Goal: Check status

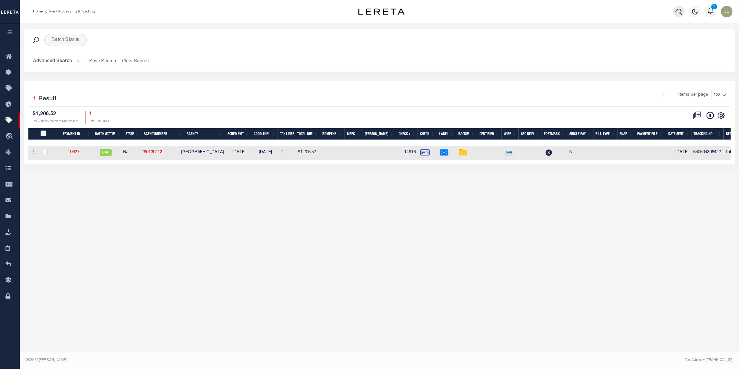
click at [681, 12] on icon "button" at bounding box center [678, 11] width 7 height 7
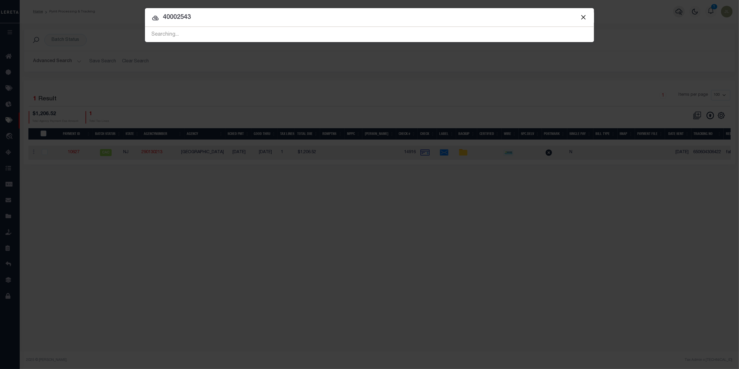
type input "40002543"
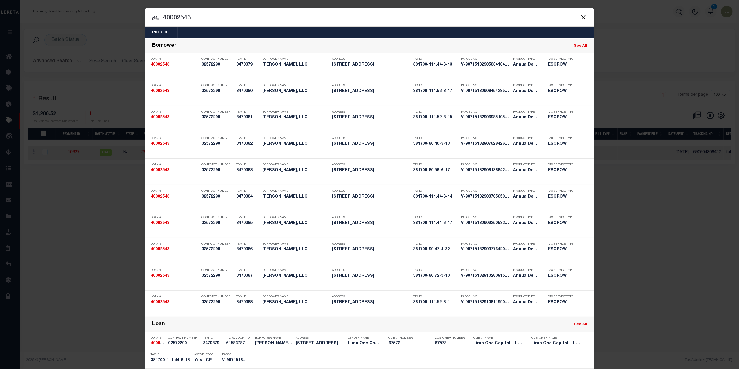
click at [580, 17] on button "Close" at bounding box center [584, 17] width 8 height 8
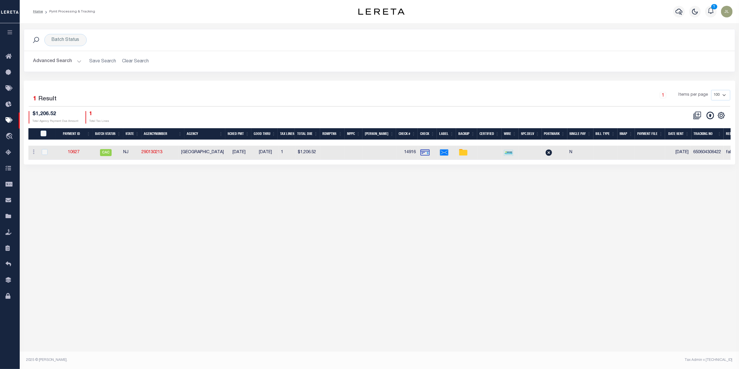
click at [6, 29] on button "button" at bounding box center [10, 33] width 20 height 20
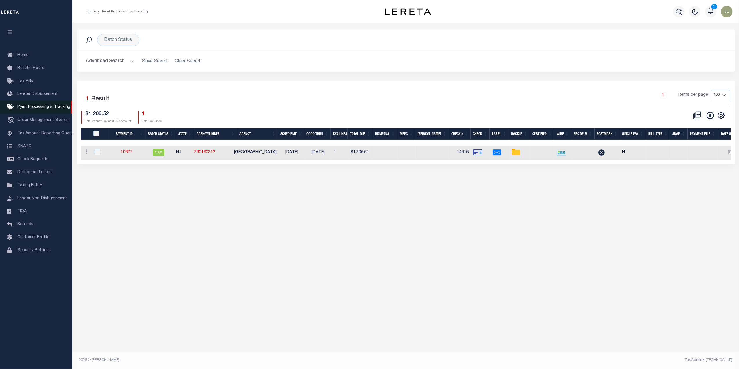
click at [56, 108] on span "Pymt Processing & Tracking" at bounding box center [43, 107] width 53 height 4
click at [119, 60] on button "Advanced Search" at bounding box center [110, 61] width 48 height 11
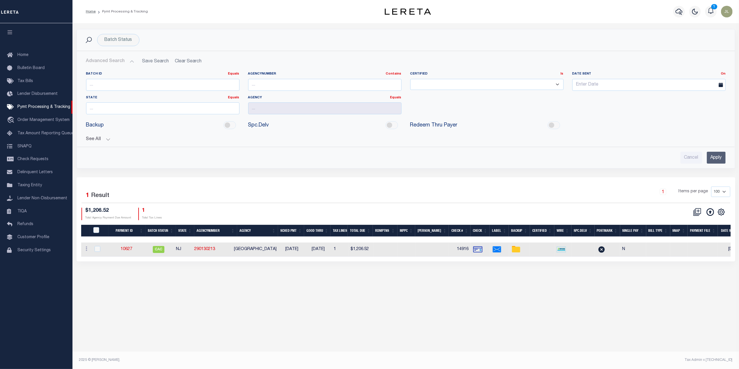
click at [100, 140] on button "See All" at bounding box center [406, 140] width 640 height 6
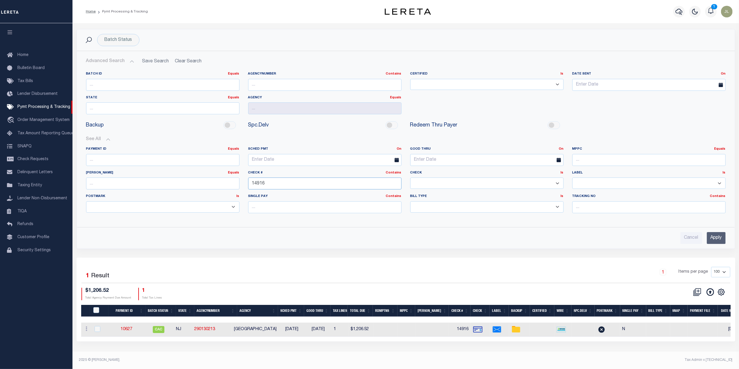
drag, startPoint x: 296, startPoint y: 186, endPoint x: 211, endPoint y: 184, distance: 85.0
click at [211, 184] on div "Payment ID Equals Equals Is Not Equal To Is Greater Than Is Less Than SCHED PMT…" at bounding box center [406, 182] width 648 height 71
click at [717, 238] on input "Apply" at bounding box center [716, 238] width 19 height 12
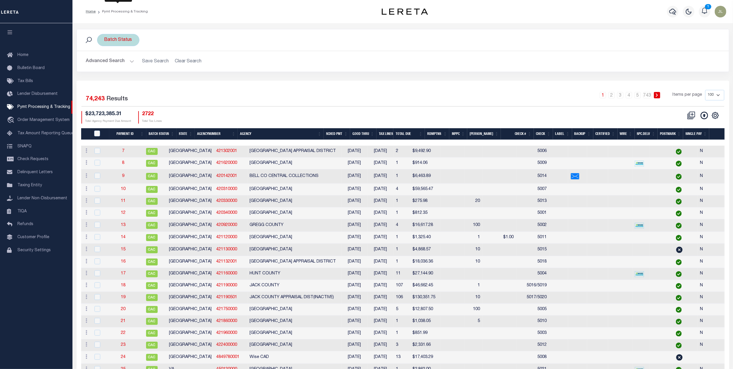
click at [122, 40] on div "Batch Status" at bounding box center [118, 40] width 42 height 12
click at [143, 70] on select "Awaiting Funds (AWF) Cleared and Complete (CAC) New Check Needed (NCN) Payment …" at bounding box center [147, 68] width 85 height 11
select select "SFP"
click at [105, 63] on select "Awaiting Funds (AWF) Cleared and Complete (CAC) New Check Needed (NCN) Payment …" at bounding box center [147, 68] width 85 height 11
click at [183, 78] on input "Apply" at bounding box center [181, 81] width 17 height 10
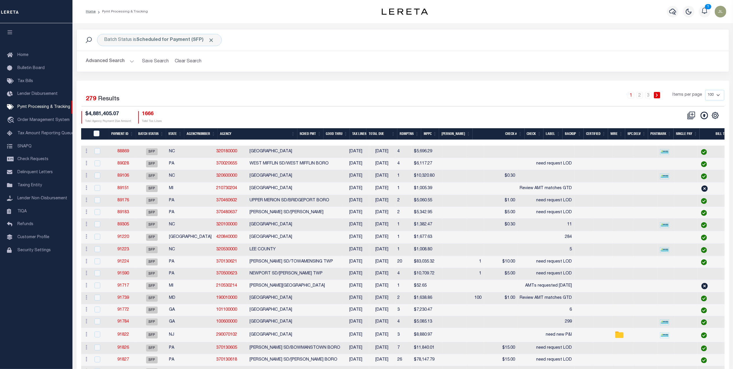
click at [344, 134] on th "Good Thru" at bounding box center [337, 134] width 26 height 12
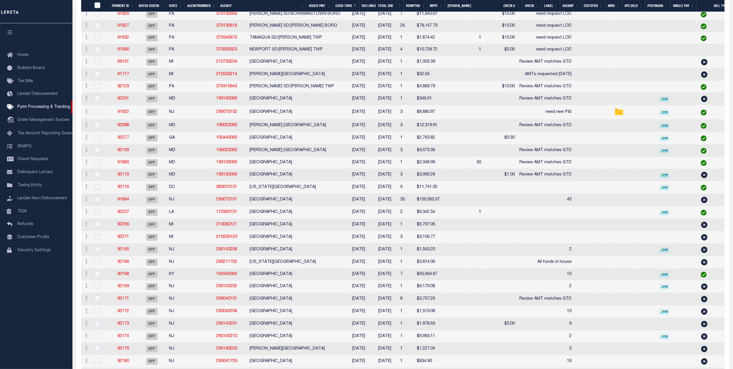
scroll to position [155, 0]
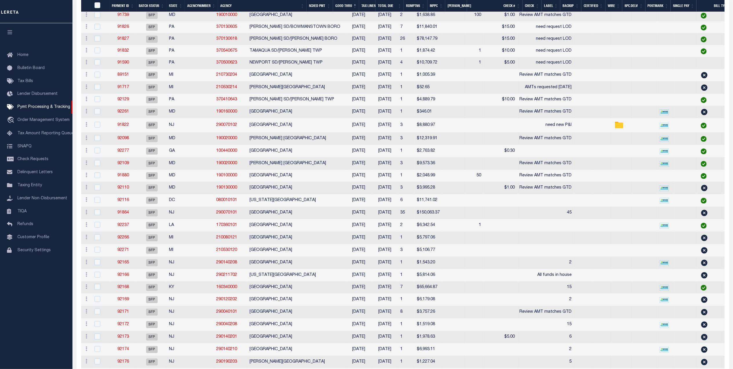
click at [9, 32] on icon "button" at bounding box center [10, 32] width 7 height 5
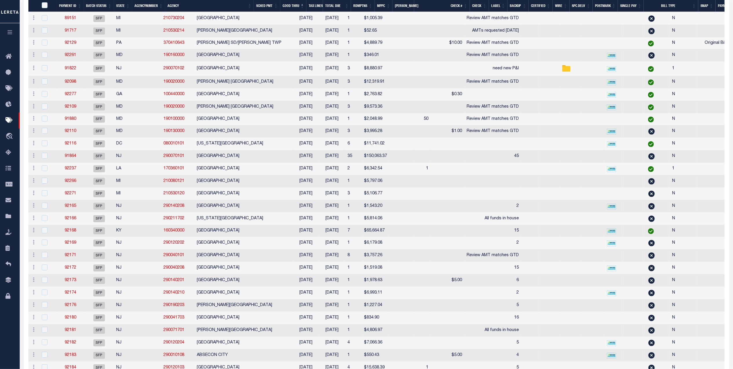
scroll to position [0, 0]
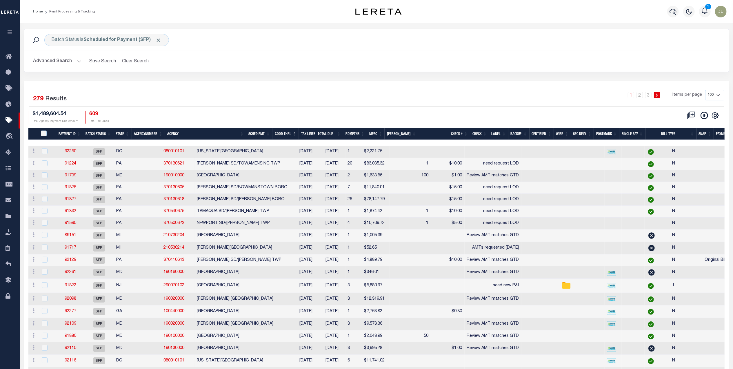
click at [718, 95] on select "100 200 500 1000" at bounding box center [714, 95] width 19 height 10
select select "500"
click at [705, 90] on select "100 200 500 1000" at bounding box center [714, 95] width 19 height 10
